Goal: Task Accomplishment & Management: Manage account settings

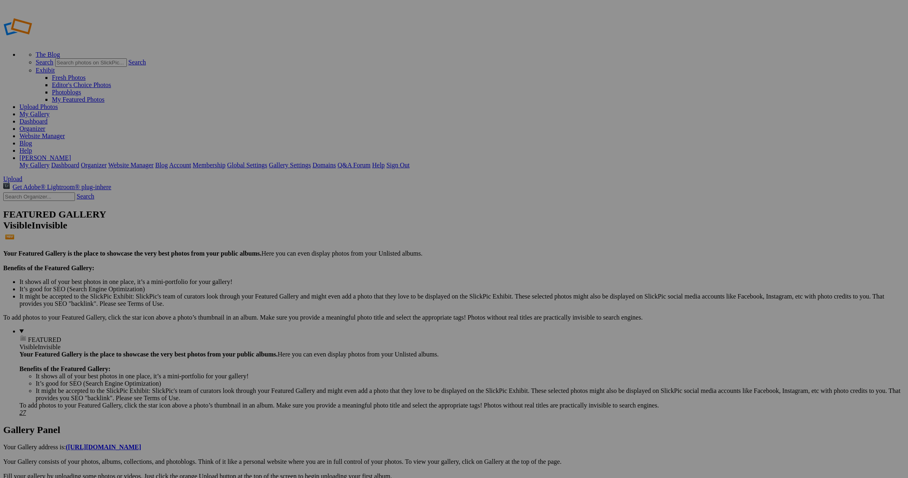
click at [65, 133] on link "Website Manager" at bounding box center [41, 136] width 45 height 7
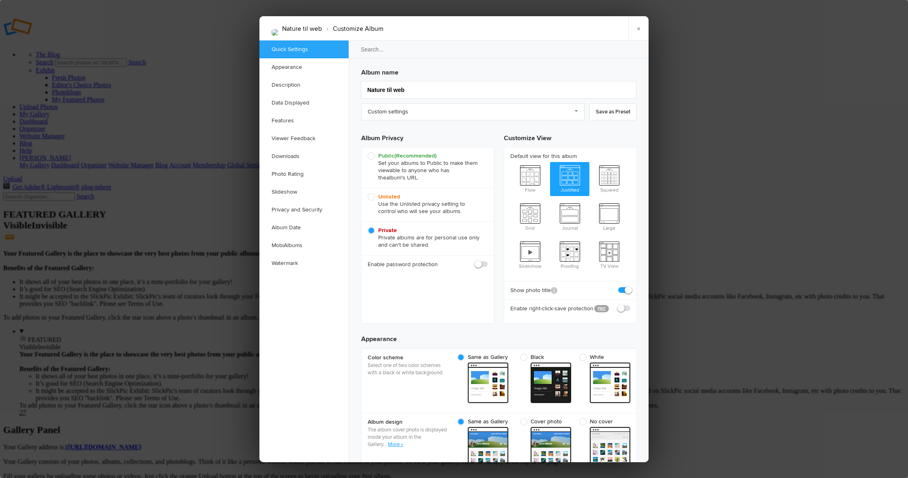
click at [371, 156] on span "Public (Recommended) Set your albums to Public to make them viewable to anyone …" at bounding box center [426, 166] width 116 height 29
click at [368, 152] on input "Public (Recommended) Set your albums to Public to make them viewable to anyone …" at bounding box center [367, 152] width 0 height 0
radio input "true"
click at [693, 417] on div at bounding box center [454, 239] width 908 height 478
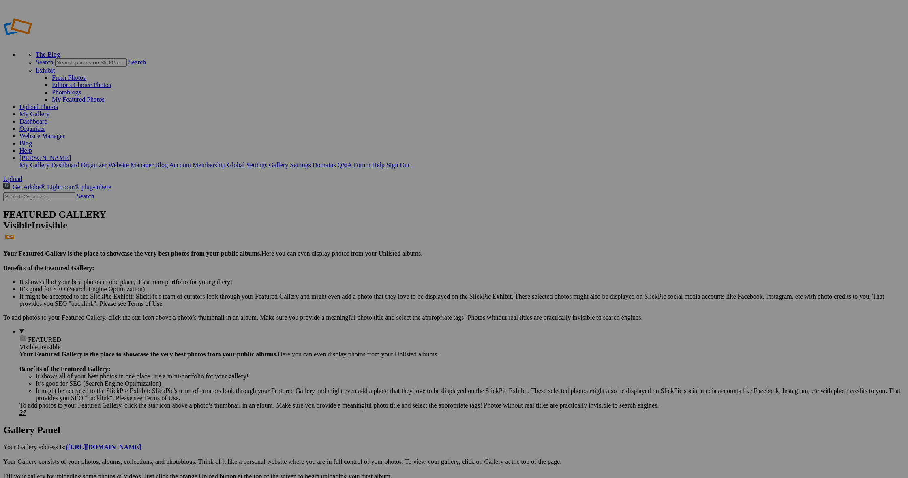
click at [65, 133] on link "Website Manager" at bounding box center [41, 136] width 45 height 7
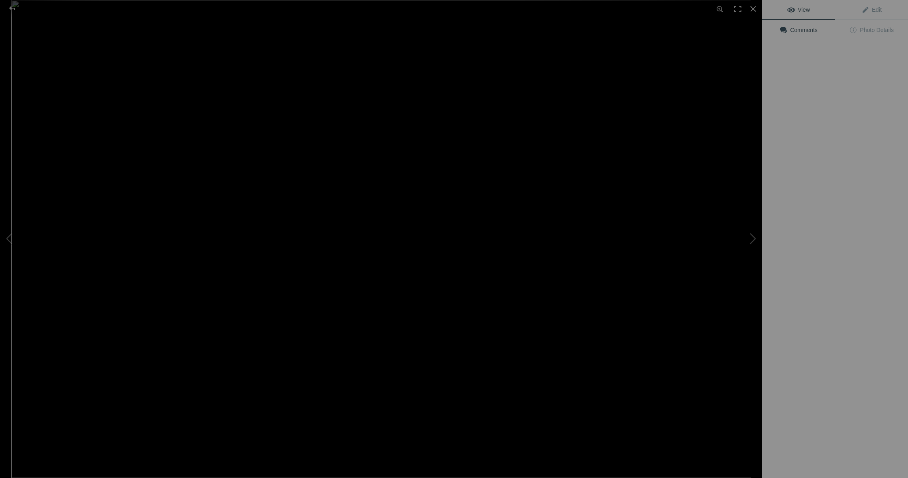
click at [311, 131] on img at bounding box center [381, 239] width 740 height 478
click at [11, 6] on div at bounding box center [12, 8] width 29 height 16
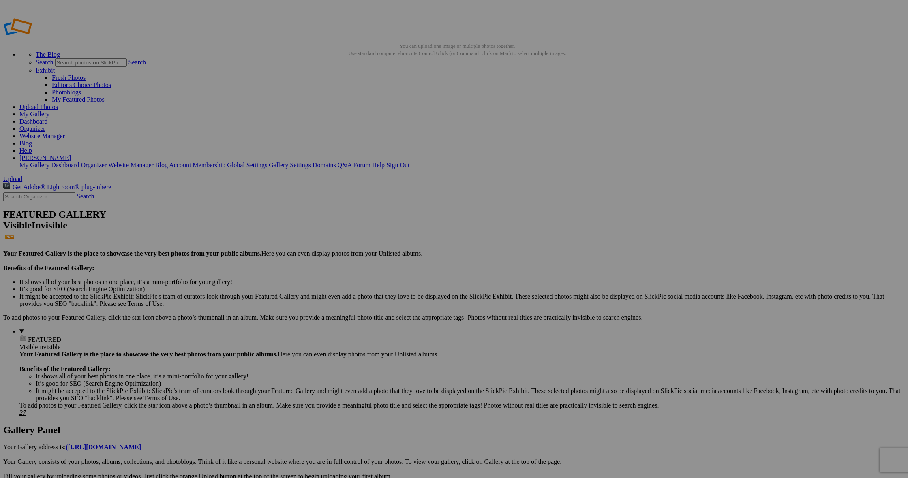
click at [400, 293] on span "Yes" at bounding box center [395, 292] width 9 height 7
